Goal: Information Seeking & Learning: Learn about a topic

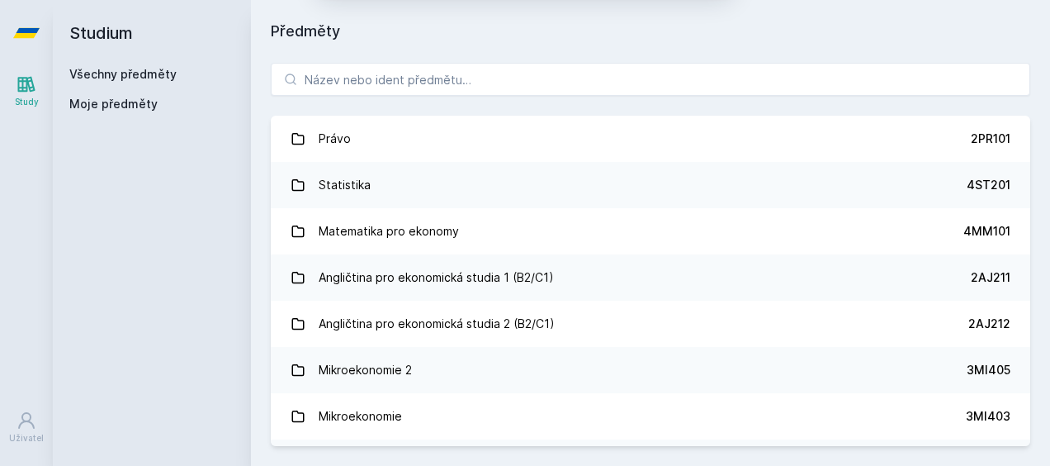
click at [533, 113] on button "Ne" at bounding box center [528, 106] width 59 height 41
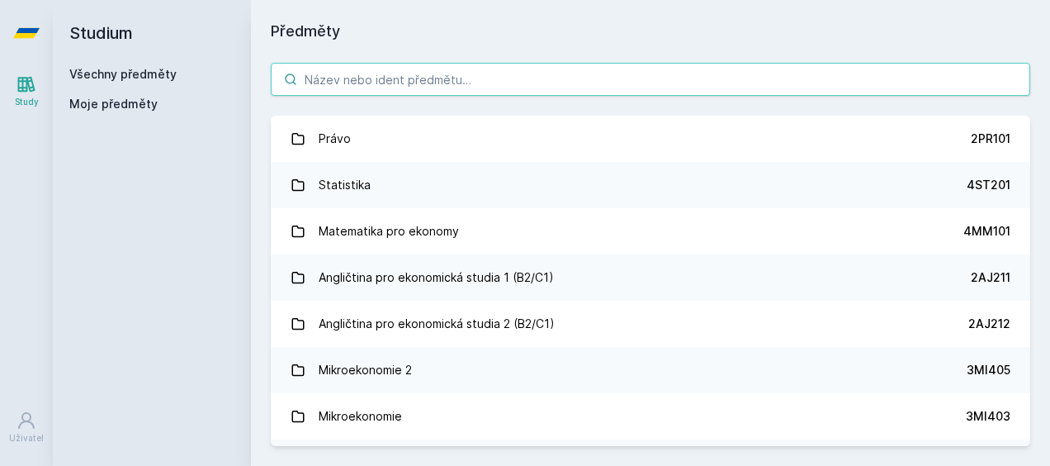
click at [480, 74] on input "search" at bounding box center [651, 79] width 760 height 33
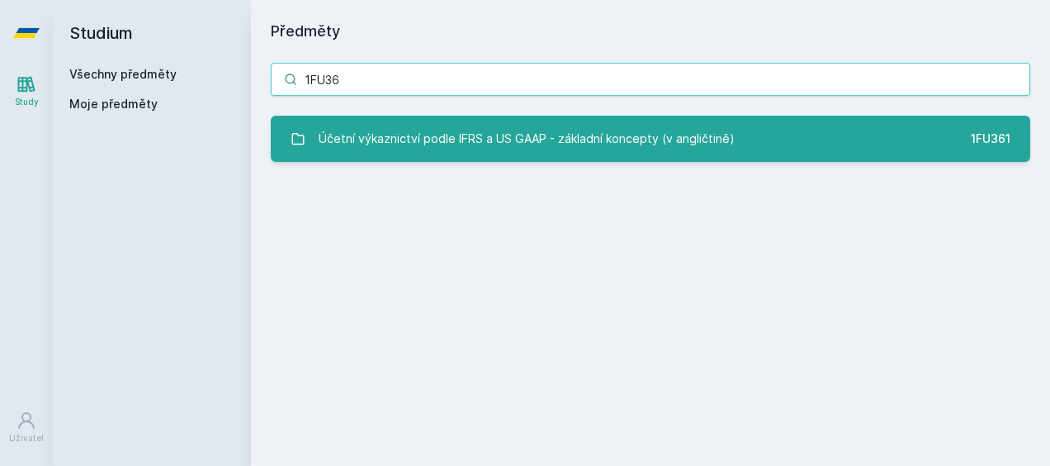
type input "1FU36"
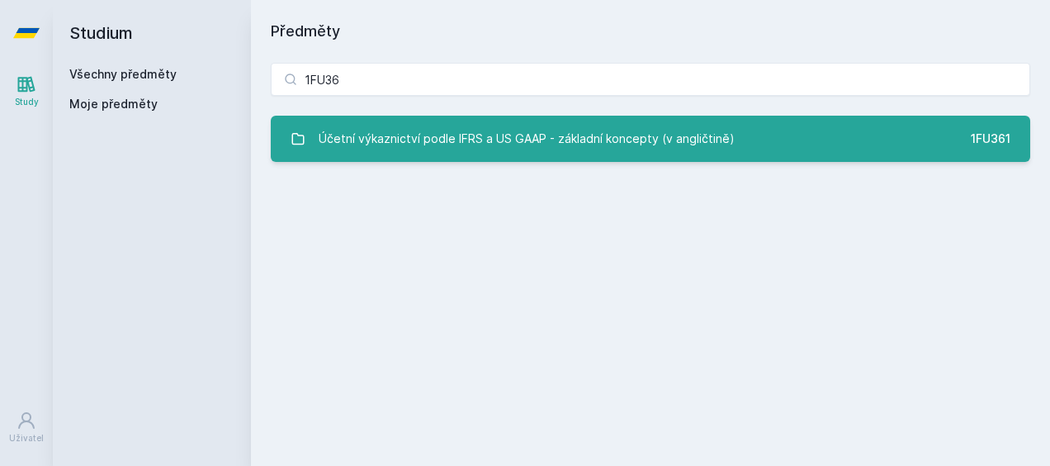
click at [531, 145] on div "Účetní výkaznictví podle IFRS a US GAAP - základní koncepty (v angličtině)" at bounding box center [527, 138] width 416 height 33
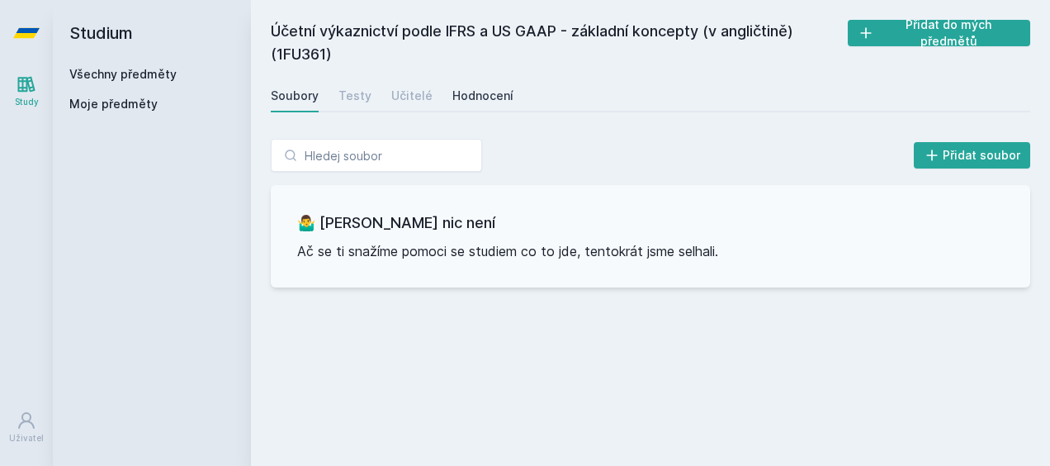
click at [472, 96] on div "Hodnocení" at bounding box center [483, 96] width 61 height 17
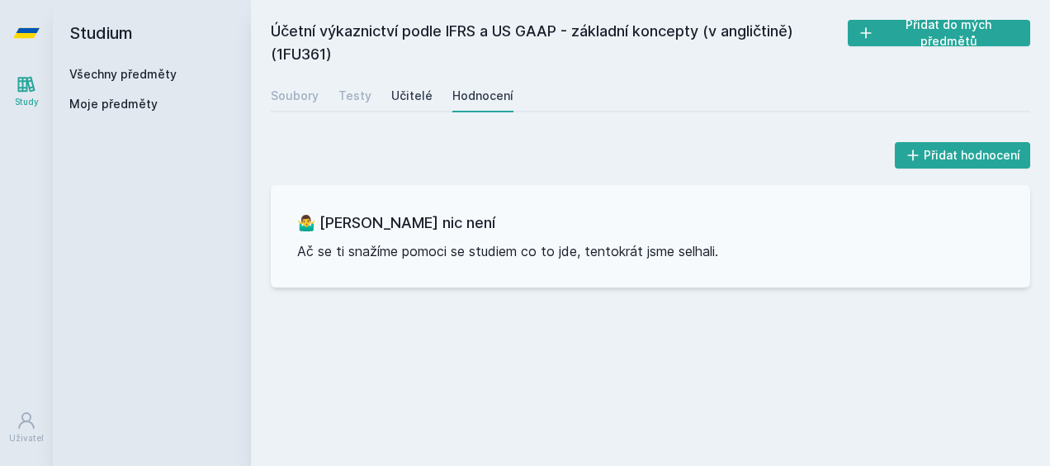
click at [411, 102] on div "Učitelé" at bounding box center [411, 96] width 41 height 17
click at [362, 99] on div "Testy" at bounding box center [355, 96] width 33 height 17
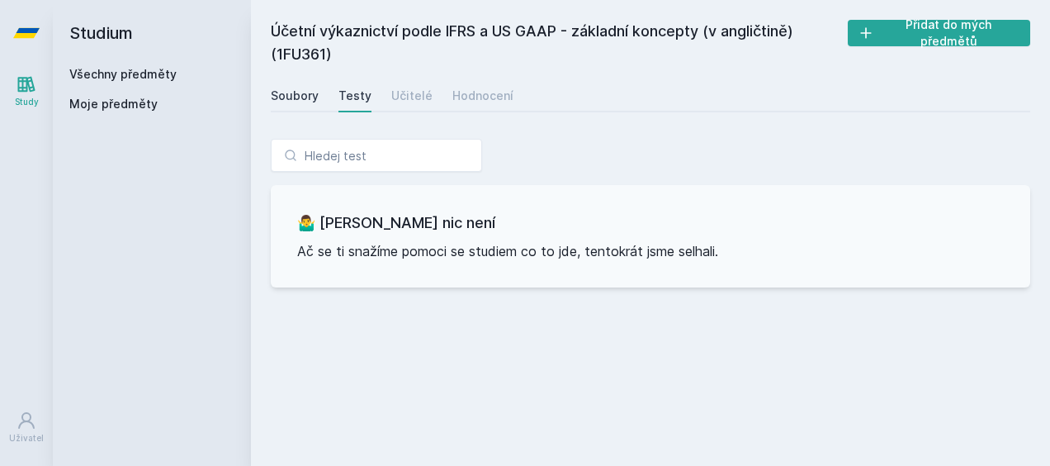
click at [309, 102] on div "Soubory" at bounding box center [295, 96] width 48 height 17
click at [93, 78] on link "Všechny předměty" at bounding box center [122, 74] width 107 height 14
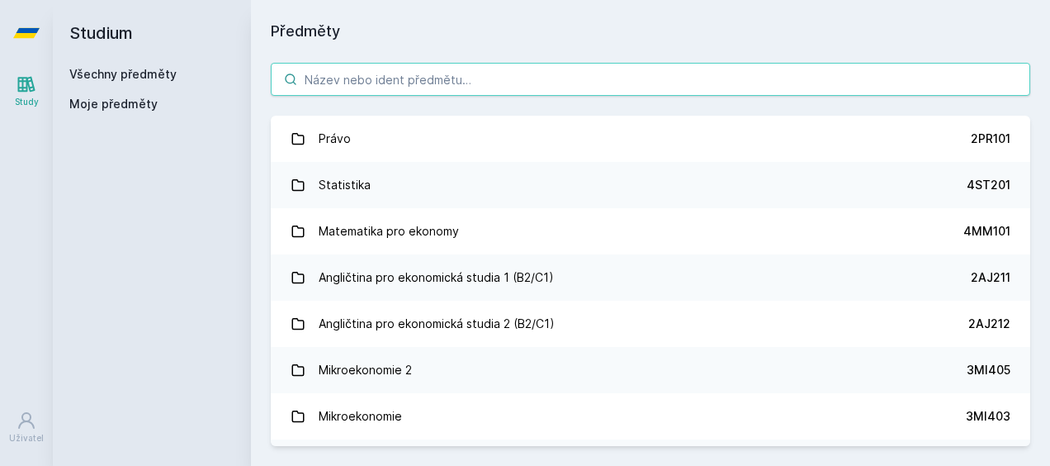
click at [429, 83] on input "search" at bounding box center [651, 79] width 760 height 33
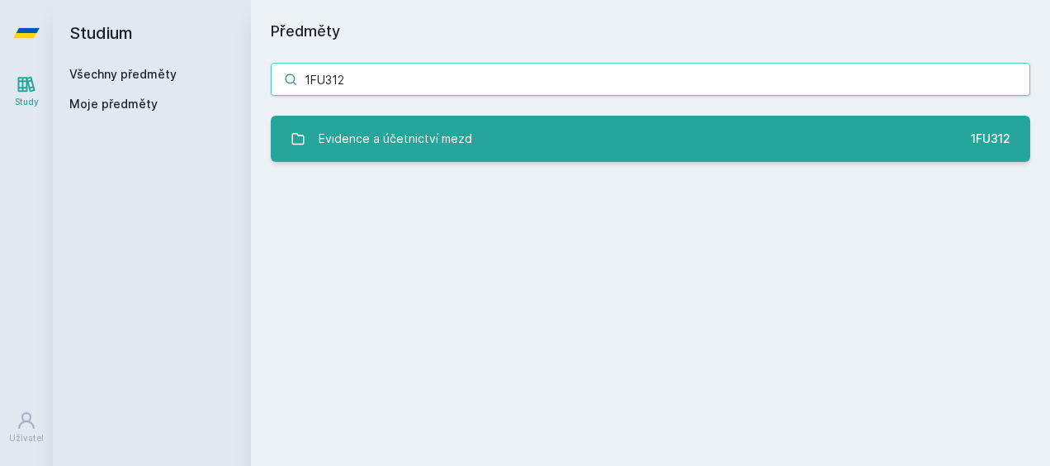
type input "1FU312"
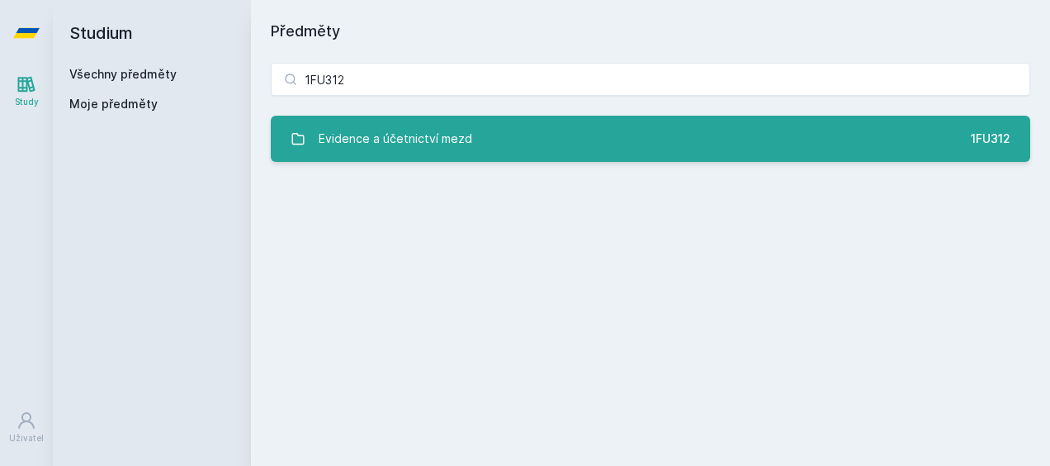
click at [403, 150] on div "Evidence a účetnictví mezd" at bounding box center [396, 138] width 154 height 33
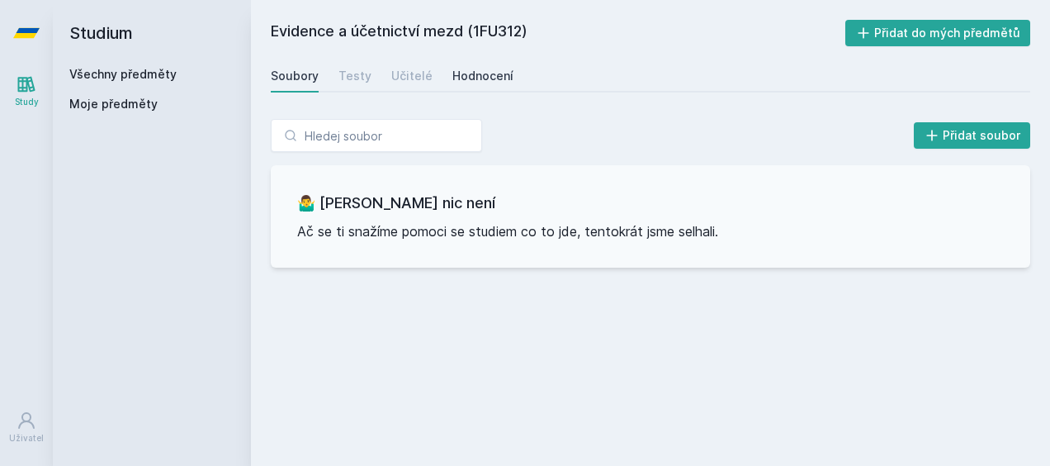
click at [485, 74] on div "Hodnocení" at bounding box center [483, 76] width 61 height 17
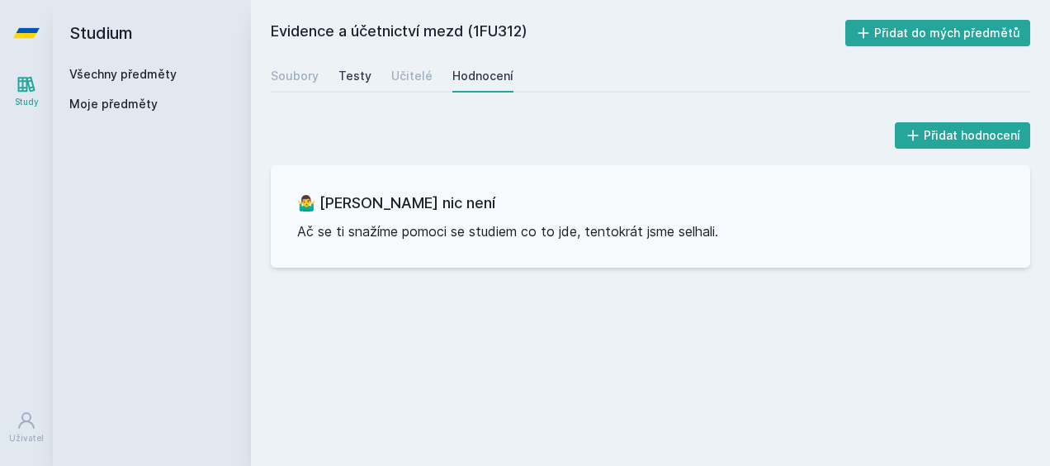
click at [358, 81] on div "Testy" at bounding box center [355, 76] width 33 height 17
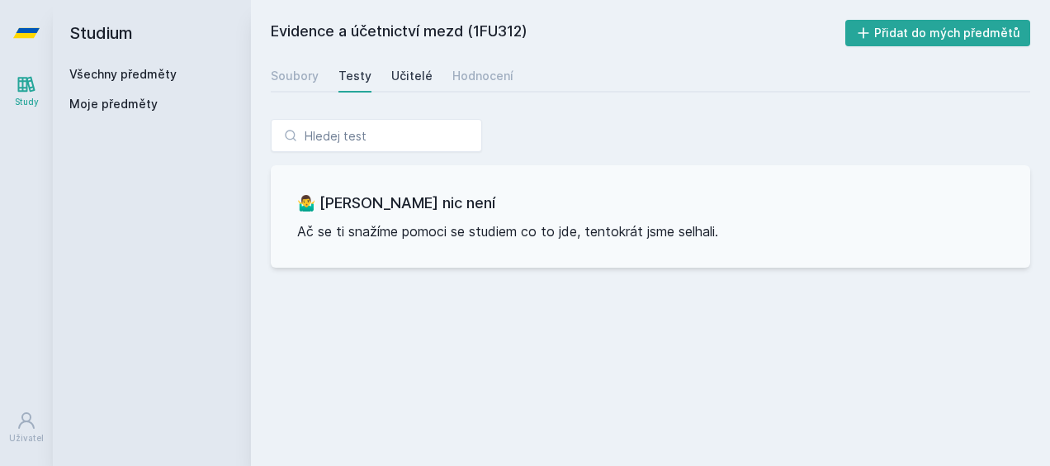
click at [409, 79] on div "Učitelé" at bounding box center [411, 76] width 41 height 17
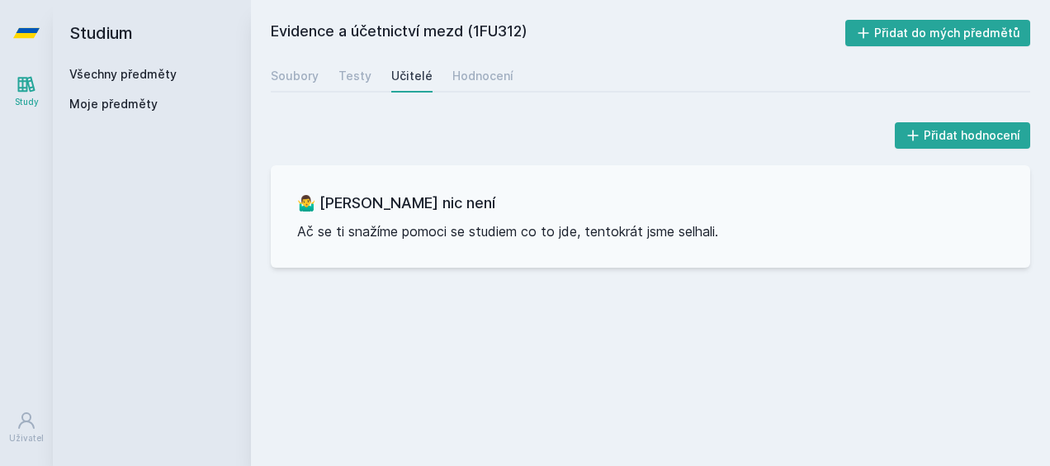
click at [95, 78] on link "Všechny předměty" at bounding box center [122, 74] width 107 height 14
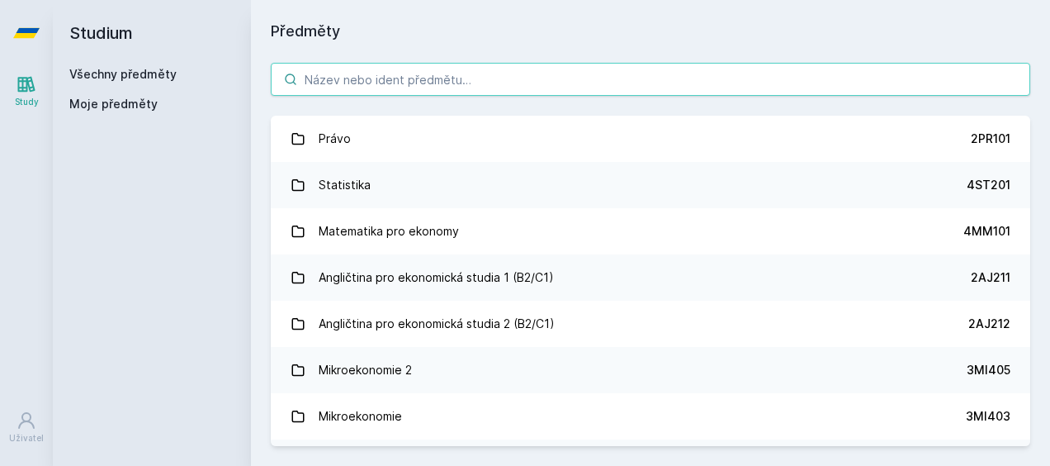
click at [388, 91] on input "search" at bounding box center [651, 79] width 760 height 33
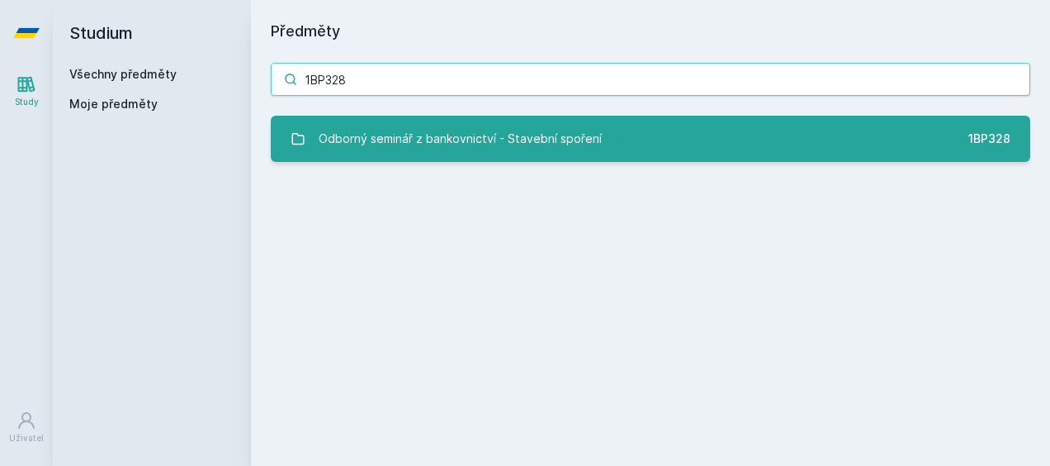
type input "1BP328"
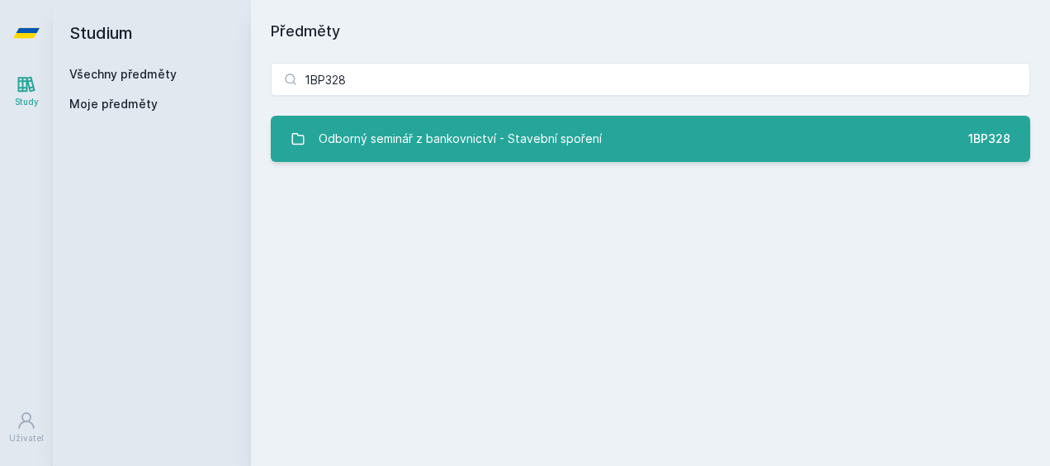
click at [389, 142] on div "Odborný seminář z bankovnictví - Stavební spoření" at bounding box center [460, 138] width 283 height 33
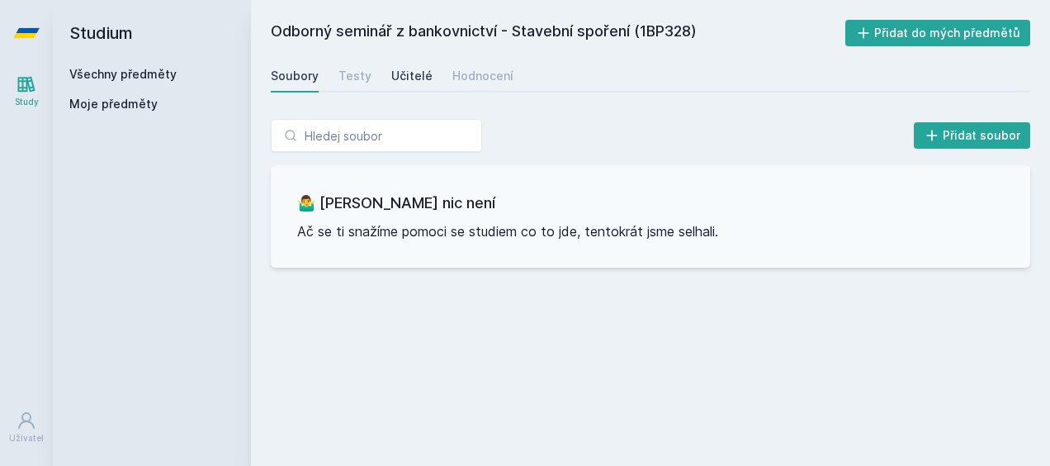
click at [420, 70] on div "Učitelé" at bounding box center [411, 76] width 41 height 17
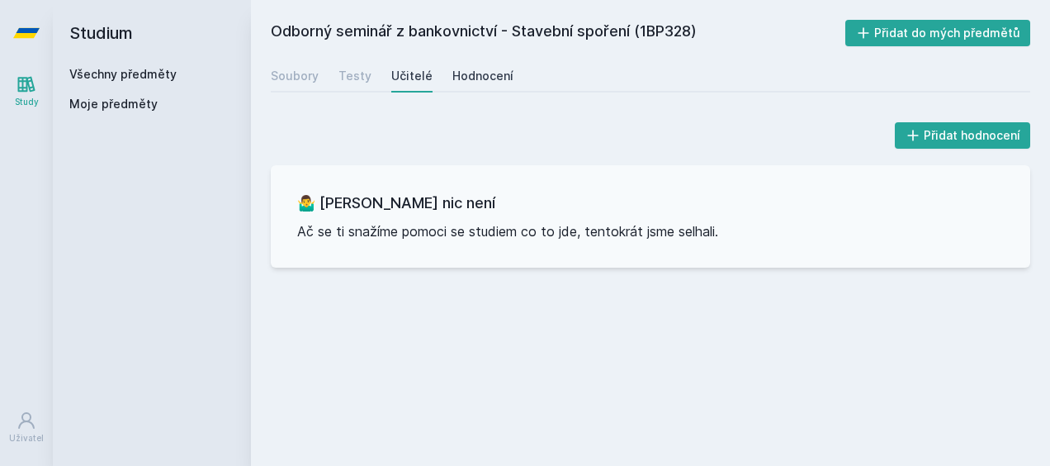
click at [453, 72] on div "Hodnocení" at bounding box center [483, 76] width 61 height 17
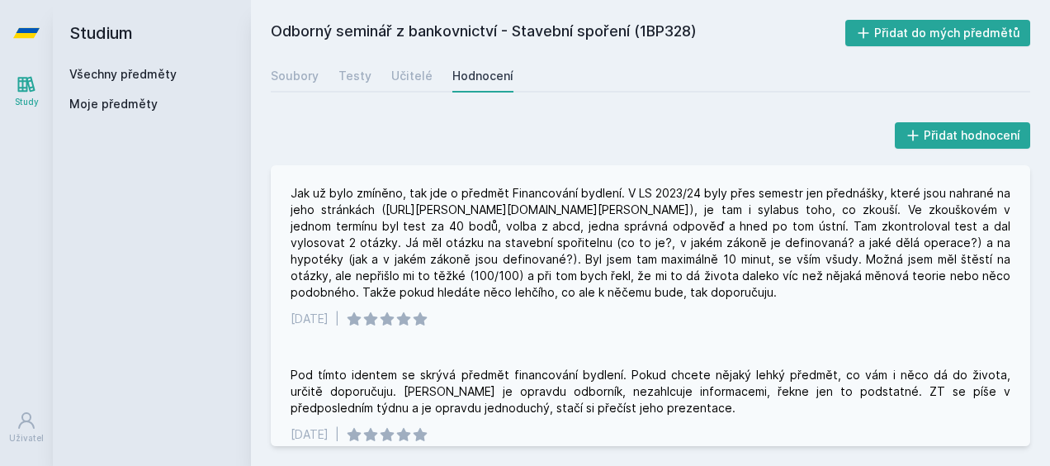
scroll to position [281, 0]
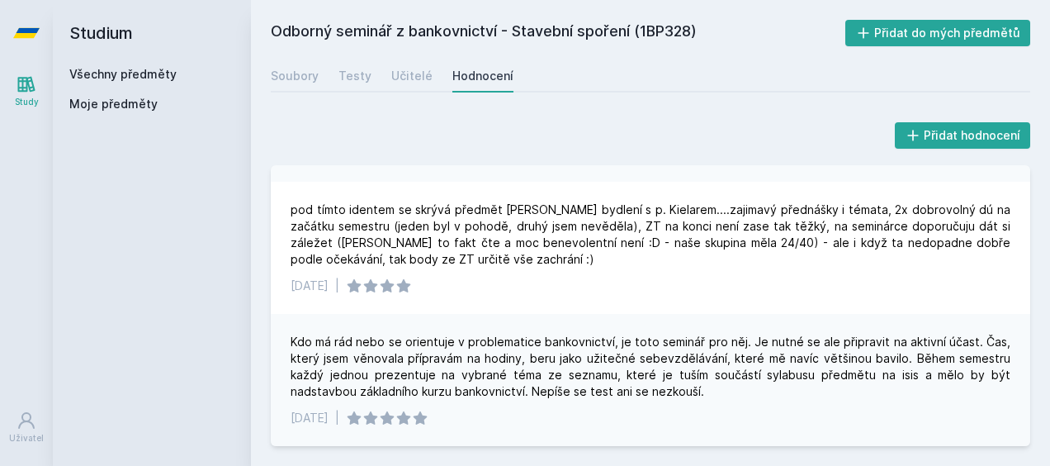
click at [75, 79] on link "Všechny předměty" at bounding box center [122, 74] width 107 height 14
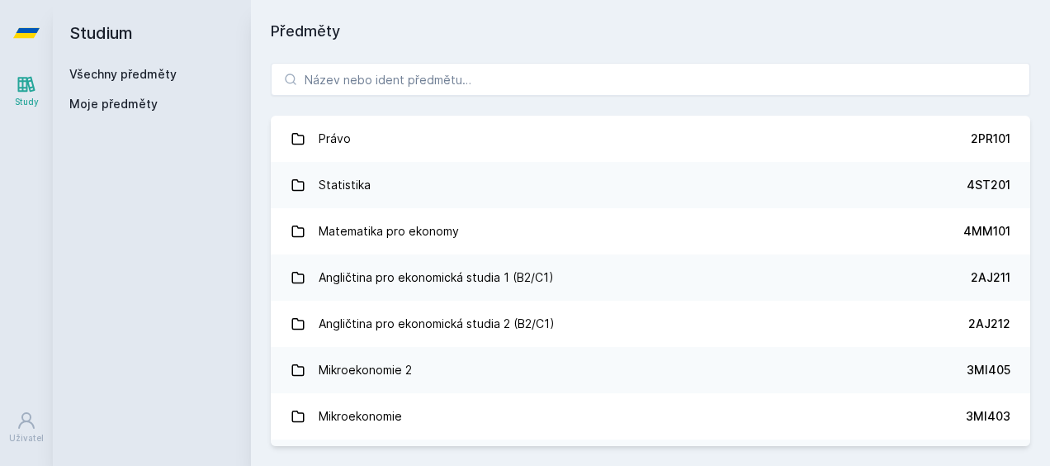
click at [180, 383] on div "Studium Všechny předměty Moje předměty" at bounding box center [152, 233] width 198 height 466
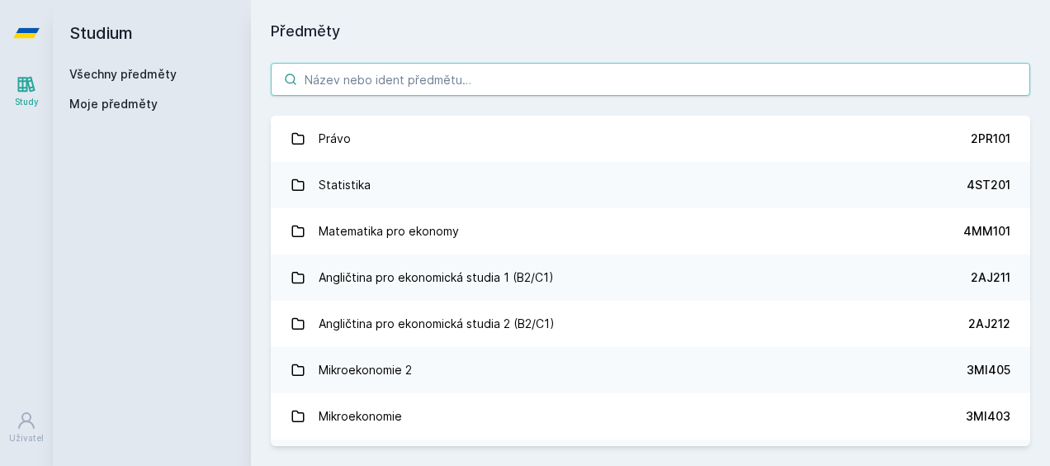
click at [483, 78] on input "search" at bounding box center [651, 79] width 760 height 33
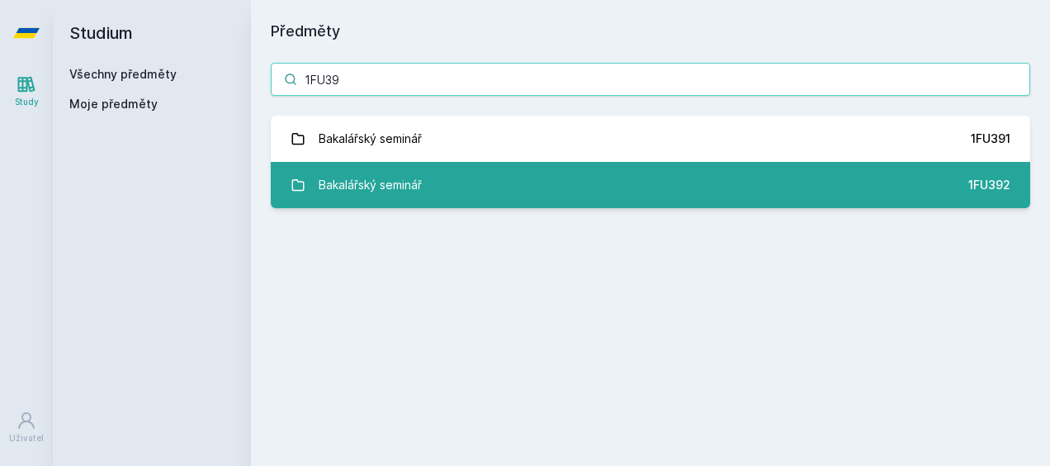
type input "1FU39"
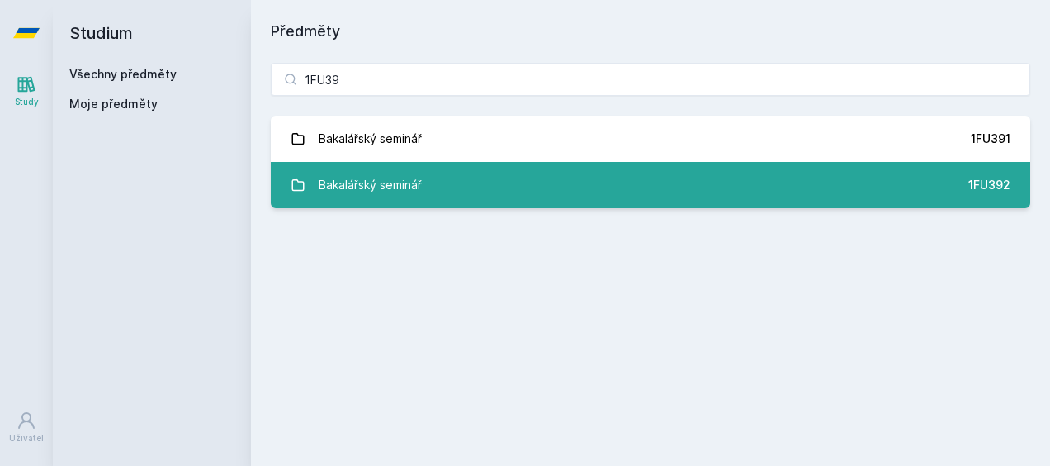
click at [470, 187] on link "Bakalářský seminář 1FU392" at bounding box center [651, 185] width 760 height 46
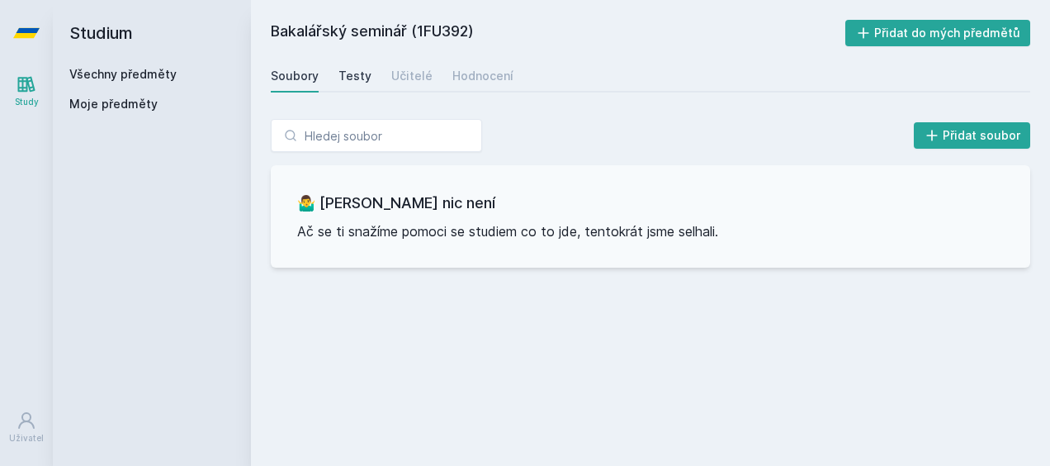
click at [353, 75] on div "Testy" at bounding box center [355, 76] width 33 height 17
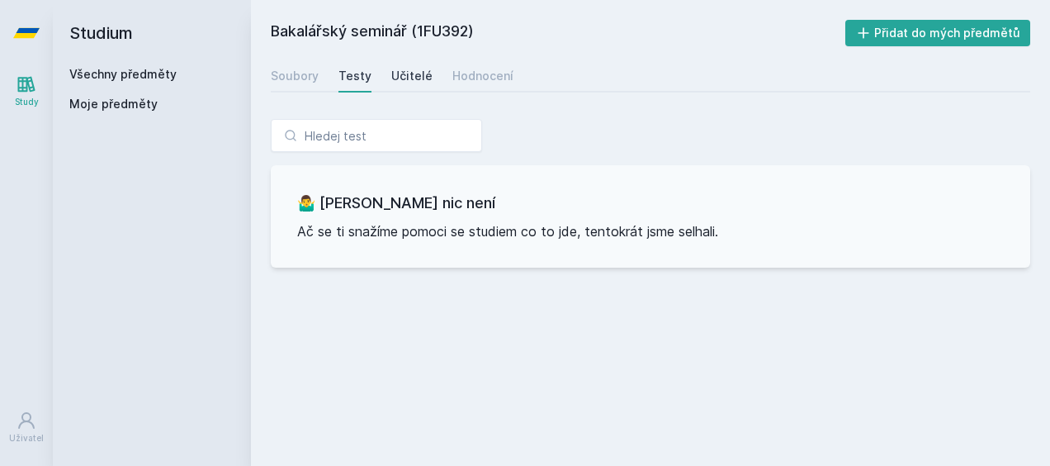
click at [391, 83] on div "Učitelé" at bounding box center [411, 76] width 41 height 17
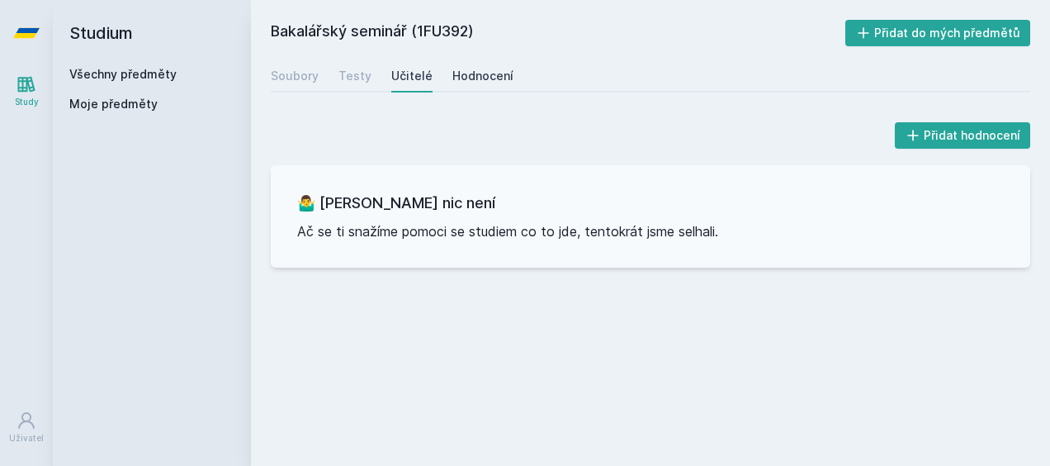
click at [459, 87] on link "Hodnocení" at bounding box center [483, 75] width 61 height 33
